Goal: Use online tool/utility: Utilize a website feature to perform a specific function

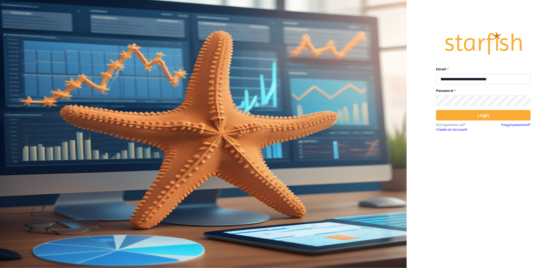
click at [477, 80] on input "**********" at bounding box center [483, 79] width 95 height 11
type input "**********"
click at [483, 116] on button "Login" at bounding box center [483, 115] width 95 height 11
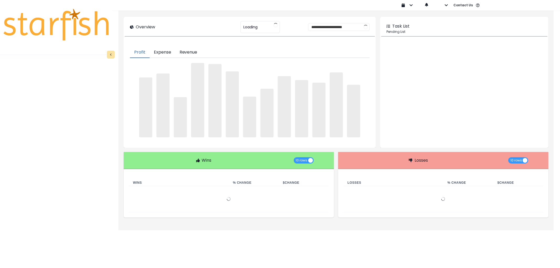
type input "********"
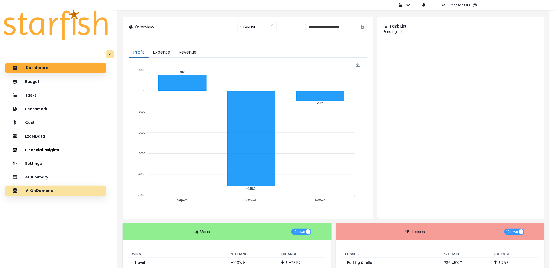
click at [56, 192] on div "AI OnDemand" at bounding box center [55, 190] width 92 height 11
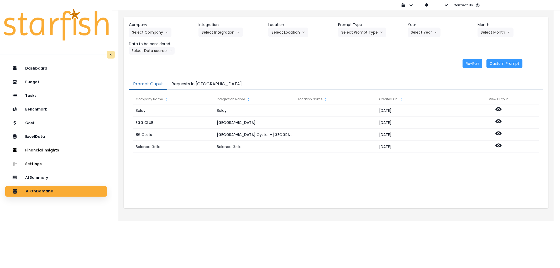
click at [196, 82] on button "Requests in [GEOGRAPHIC_DATA]" at bounding box center [206, 84] width 79 height 11
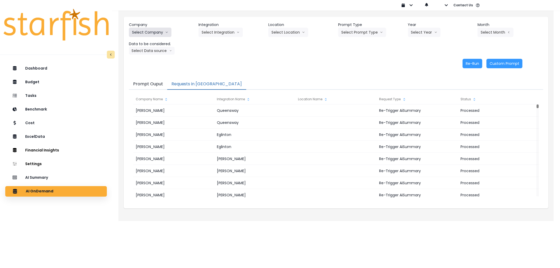
click at [150, 33] on button "Select Company" at bounding box center [150, 32] width 43 height 9
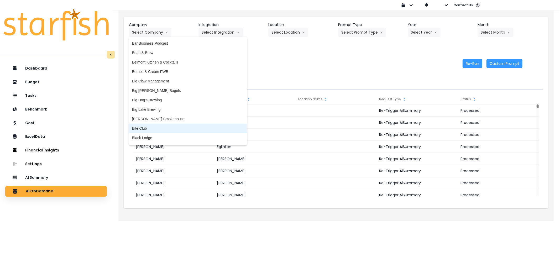
scroll to position [29, 0]
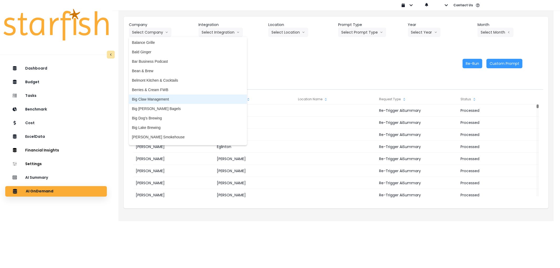
click at [158, 97] on span "Big Claw Management" at bounding box center [188, 99] width 112 height 5
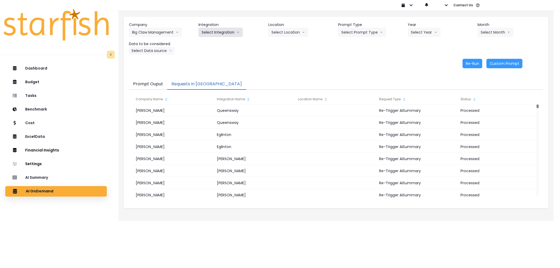
click at [227, 30] on button "Select Integration" at bounding box center [221, 32] width 44 height 9
drag, startPoint x: 205, startPoint y: 41, endPoint x: 228, endPoint y: 41, distance: 23.6
click at [206, 41] on span "R365" at bounding box center [206, 43] width 9 height 5
click at [287, 34] on button "Select Location" at bounding box center [288, 32] width 40 height 9
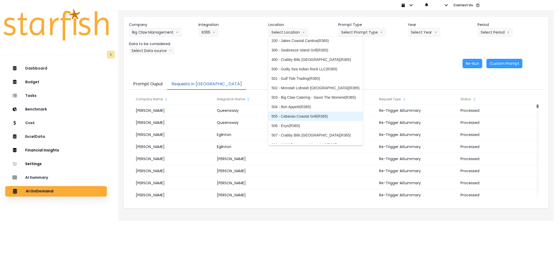
scroll to position [55, 0]
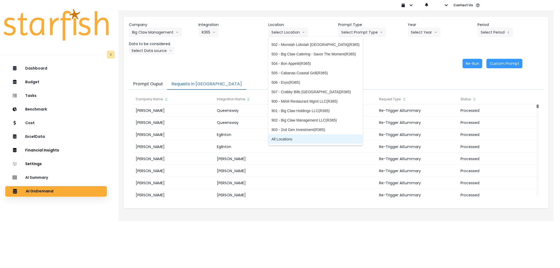
click at [304, 139] on span "All Locations" at bounding box center [315, 139] width 88 height 5
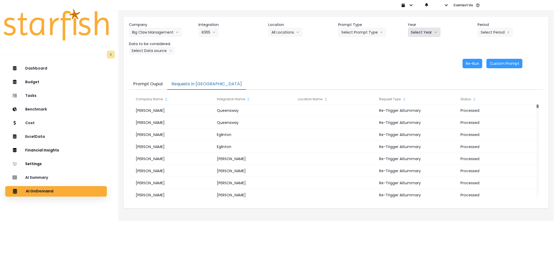
click at [413, 34] on button "Select Year" at bounding box center [424, 32] width 33 height 9
click at [413, 62] on span "2025" at bounding box center [415, 62] width 8 height 5
click at [372, 28] on button "Select Prompt Type" at bounding box center [362, 32] width 48 height 9
drag, startPoint x: 355, startPoint y: 68, endPoint x: 356, endPoint y: 64, distance: 3.9
click at [355, 66] on div "Weekly Task Weekly Summary Error Task Monthly Summary" at bounding box center [356, 58] width 36 height 38
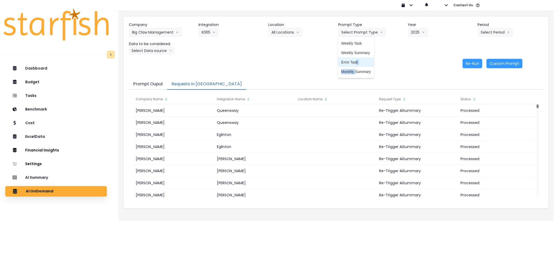
click at [358, 61] on span "Error Task" at bounding box center [356, 62] width 30 height 5
click at [492, 32] on button "Select Period" at bounding box center [495, 32] width 35 height 9
click at [471, 111] on li "P9" at bounding box center [471, 109] width 13 height 9
click at [160, 50] on button "Select Data source" at bounding box center [152, 51] width 46 height 8
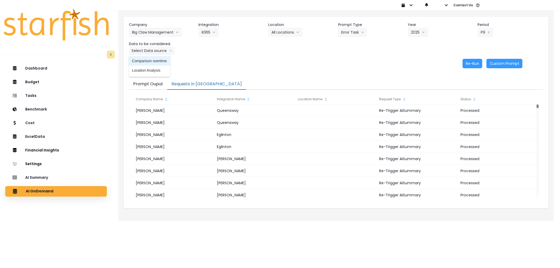
click at [150, 63] on span "Comparison overtime" at bounding box center [149, 60] width 35 height 5
click at [472, 65] on button "Re-Run" at bounding box center [473, 63] width 20 height 9
click at [147, 28] on button "Big Claw Management" at bounding box center [155, 32] width 53 height 9
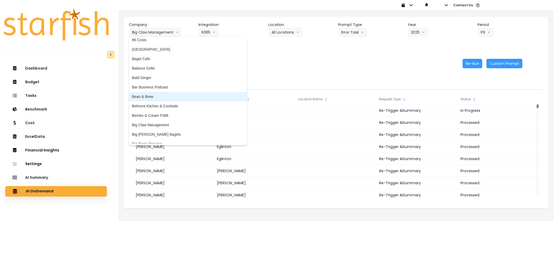
scroll to position [0, 0]
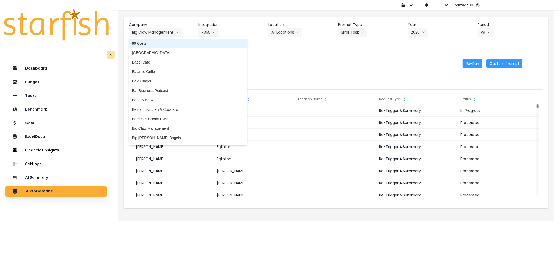
click at [156, 42] on span "86 Costs" at bounding box center [188, 43] width 112 height 5
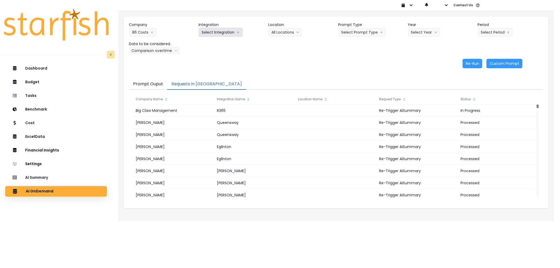
click at [217, 32] on button "Select Integration" at bounding box center [221, 32] width 44 height 9
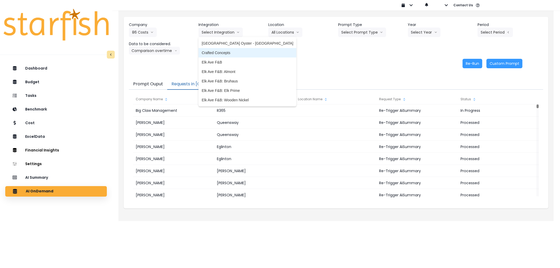
click at [231, 55] on span "Crafted Concepts" at bounding box center [248, 52] width 92 height 5
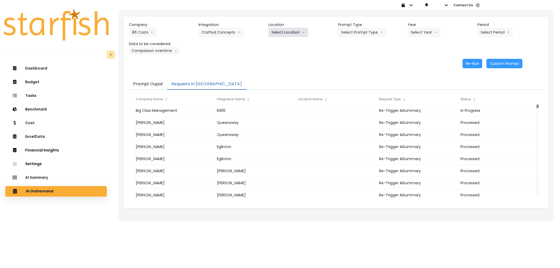
click at [283, 29] on button "Select Location" at bounding box center [288, 32] width 40 height 9
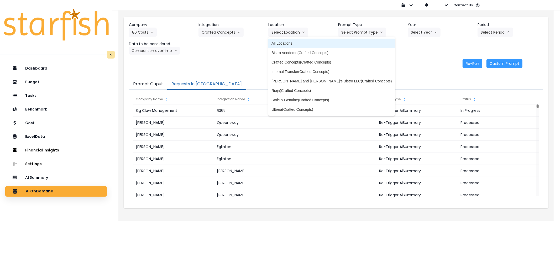
click at [302, 47] on li "All Locations" at bounding box center [331, 43] width 127 height 9
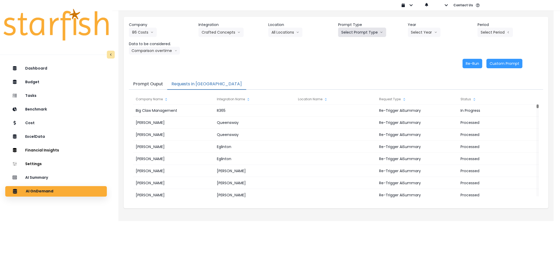
click at [353, 32] on button "Select Prompt Type" at bounding box center [362, 32] width 48 height 9
click at [354, 65] on span "Error Task" at bounding box center [356, 62] width 30 height 5
click at [418, 31] on button "Select Year" at bounding box center [424, 32] width 33 height 9
drag, startPoint x: 415, startPoint y: 59, endPoint x: 503, endPoint y: 34, distance: 90.9
click at [416, 60] on span "2025" at bounding box center [415, 62] width 8 height 5
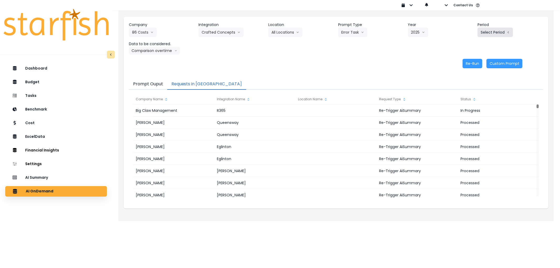
click at [503, 31] on button "Select Period" at bounding box center [495, 32] width 35 height 9
click at [467, 106] on li "P9" at bounding box center [471, 109] width 13 height 9
click at [469, 61] on button "Re-Run" at bounding box center [473, 63] width 20 height 9
click at [144, 34] on button "86 Costs" at bounding box center [143, 32] width 28 height 9
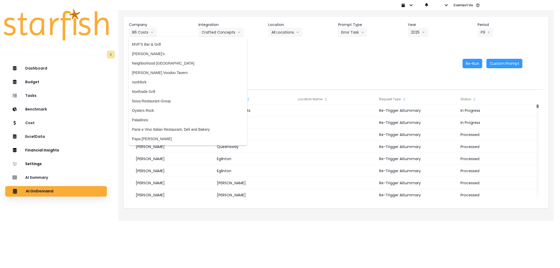
scroll to position [758, 0]
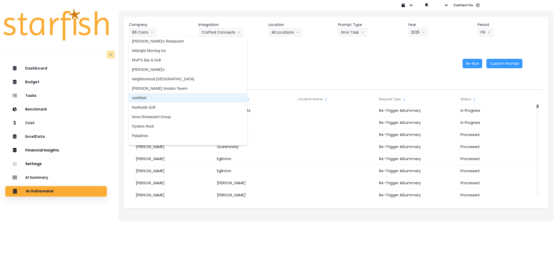
click at [150, 93] on li "northfork" at bounding box center [188, 97] width 118 height 9
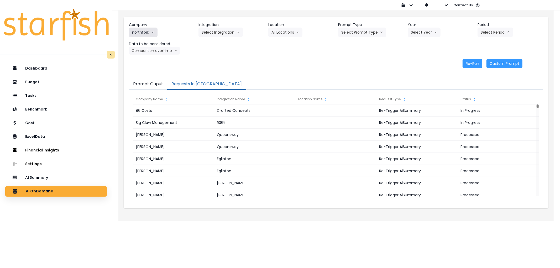
click at [145, 34] on button "northfork" at bounding box center [143, 32] width 29 height 9
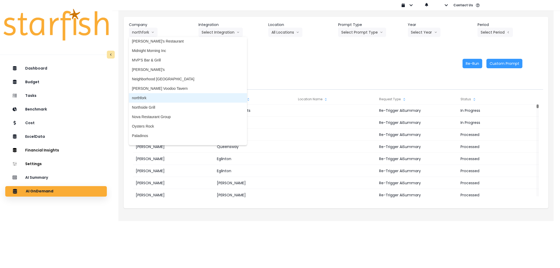
click at [148, 98] on span "northfork" at bounding box center [188, 97] width 112 height 5
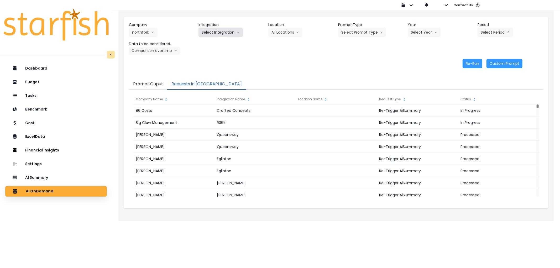
click at [217, 35] on button "Select Integration" at bounding box center [221, 32] width 44 height 9
click at [217, 42] on span "Quickbooks Online" at bounding box center [217, 43] width 31 height 5
click at [357, 30] on button "Select Prompt Type" at bounding box center [362, 32] width 48 height 9
click at [360, 60] on span "Error Task" at bounding box center [356, 62] width 30 height 5
click at [419, 33] on button "Select Year" at bounding box center [424, 32] width 33 height 9
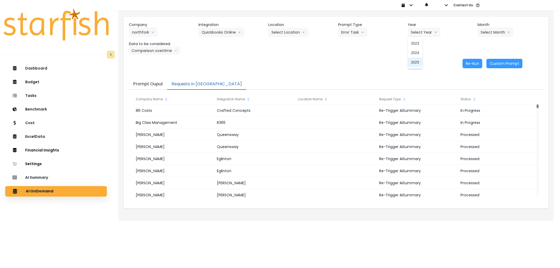
click at [411, 62] on span "2025" at bounding box center [415, 62] width 8 height 5
click at [485, 36] on button "Select Month" at bounding box center [496, 32] width 36 height 9
click at [465, 101] on span "Aug" at bounding box center [469, 99] width 10 height 5
click at [151, 53] on button "Comparison overtime" at bounding box center [154, 51] width 51 height 8
drag, startPoint x: 272, startPoint y: 59, endPoint x: 365, endPoint y: 64, distance: 93.9
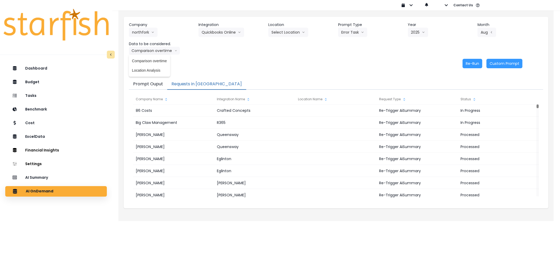
click at [273, 59] on div "Re-Run Custom Prompt" at bounding box center [326, 63] width 394 height 9
click at [474, 61] on button "Re-Run" at bounding box center [473, 63] width 20 height 9
click at [140, 32] on button "northfork" at bounding box center [143, 32] width 29 height 9
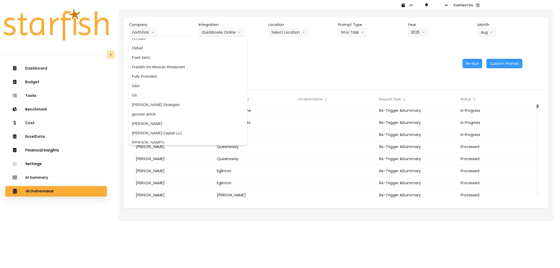
scroll to position [496, 0]
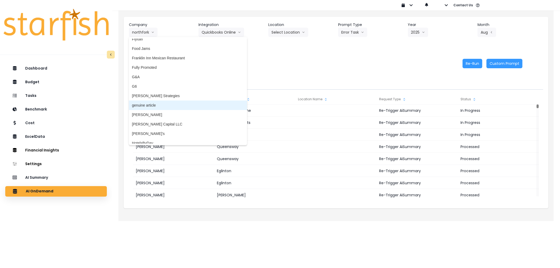
click at [162, 101] on li "genuine article" at bounding box center [188, 105] width 118 height 9
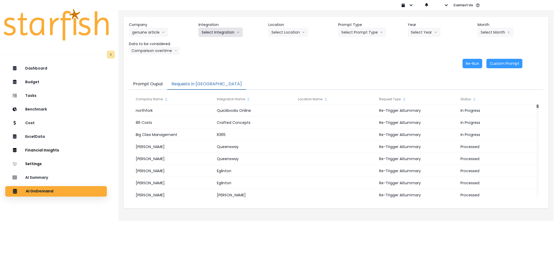
click at [207, 28] on button "Select Integration" at bounding box center [221, 32] width 44 height 9
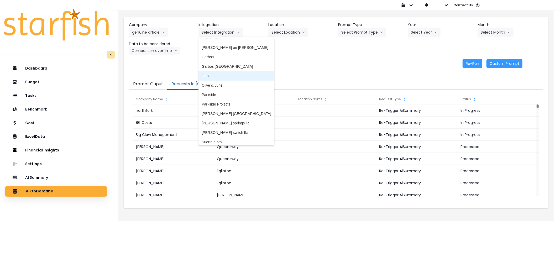
scroll to position [55, 0]
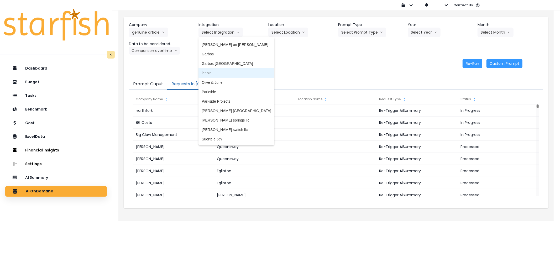
click at [215, 74] on span "lenoir" at bounding box center [237, 72] width 70 height 5
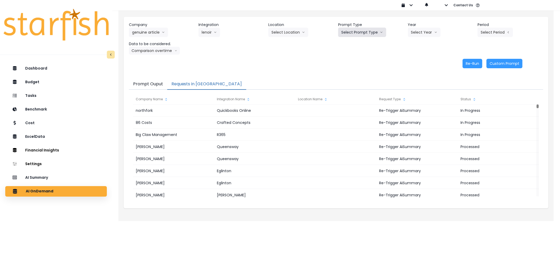
click at [352, 34] on button "Select Prompt Type" at bounding box center [362, 32] width 48 height 9
click at [360, 64] on span "Error Task" at bounding box center [356, 62] width 30 height 5
click at [423, 33] on button "Select Year" at bounding box center [424, 32] width 33 height 9
drag, startPoint x: 411, startPoint y: 62, endPoint x: 468, endPoint y: 53, distance: 57.4
click at [411, 62] on span "2025" at bounding box center [415, 62] width 8 height 5
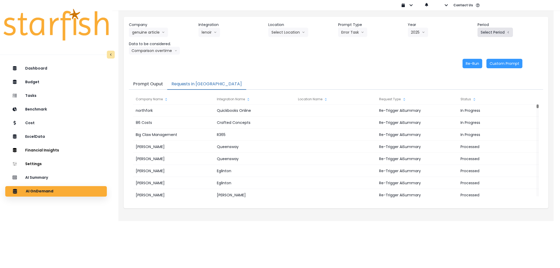
click at [505, 33] on button "Select Period" at bounding box center [495, 32] width 35 height 9
click at [469, 110] on span "P9" at bounding box center [471, 109] width 7 height 5
click at [466, 62] on button "Re-Run" at bounding box center [473, 63] width 20 height 9
click at [216, 36] on button "lenoir" at bounding box center [210, 32] width 22 height 9
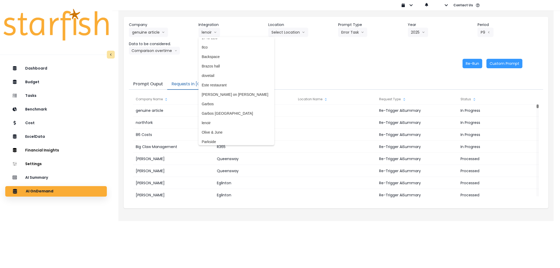
scroll to position [0, 0]
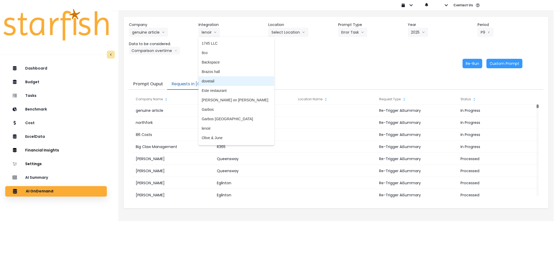
click at [216, 77] on li "dovetail" at bounding box center [237, 80] width 76 height 9
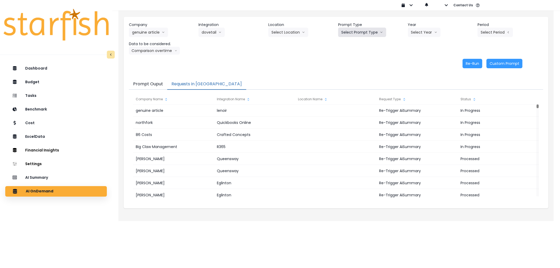
click at [374, 29] on button "Select Prompt Type" at bounding box center [362, 32] width 48 height 9
drag, startPoint x: 357, startPoint y: 61, endPoint x: 392, endPoint y: 41, distance: 40.3
click at [357, 60] on span "Error Task" at bounding box center [356, 62] width 30 height 5
click at [419, 28] on button "Select Year" at bounding box center [424, 32] width 33 height 9
click at [412, 60] on span "2025" at bounding box center [415, 62] width 8 height 5
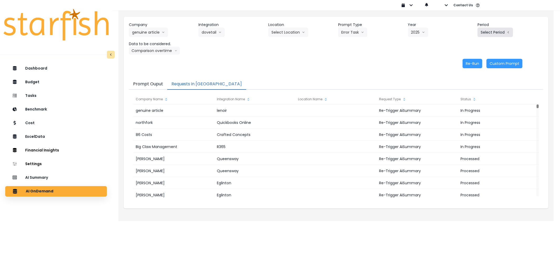
click at [499, 35] on button "Select Period" at bounding box center [495, 32] width 35 height 9
click at [468, 108] on span "P9" at bounding box center [471, 109] width 7 height 5
click at [473, 65] on button "Re-Run" at bounding box center [473, 63] width 20 height 9
